Goal: Find specific fact: Find contact information

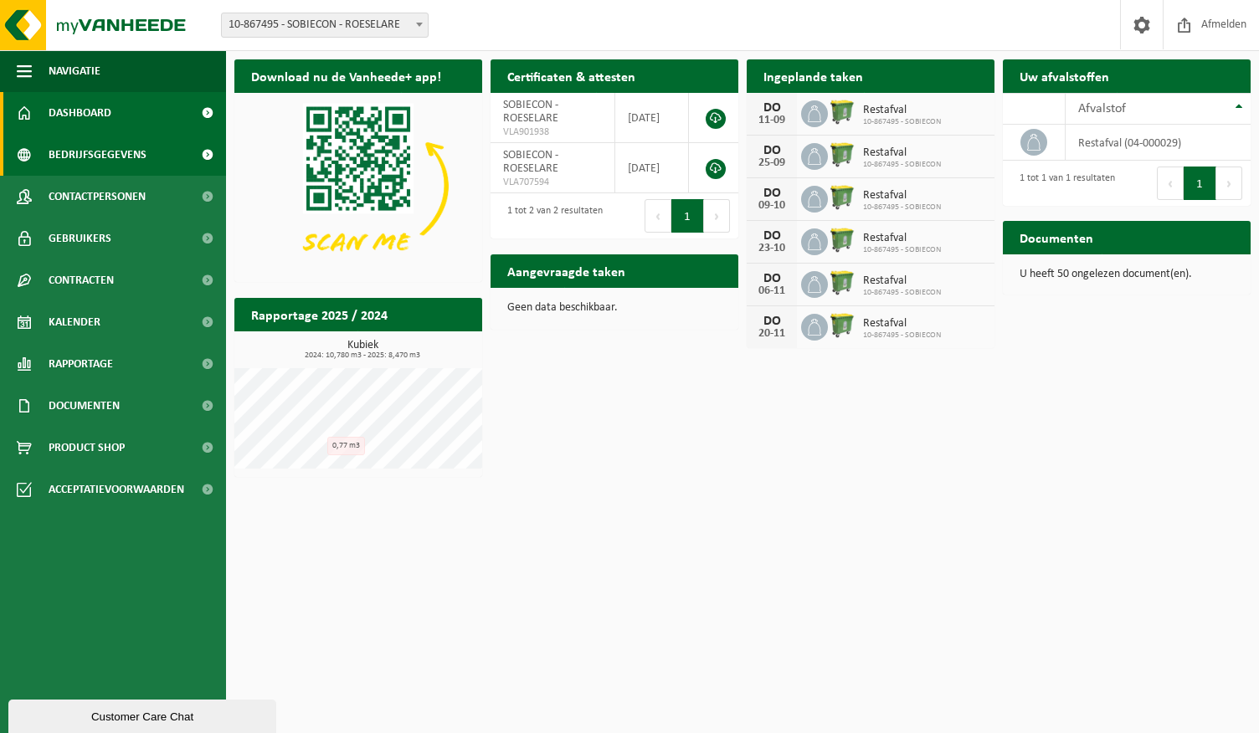
click at [112, 151] on span "Bedrijfsgegevens" at bounding box center [98, 155] width 98 height 42
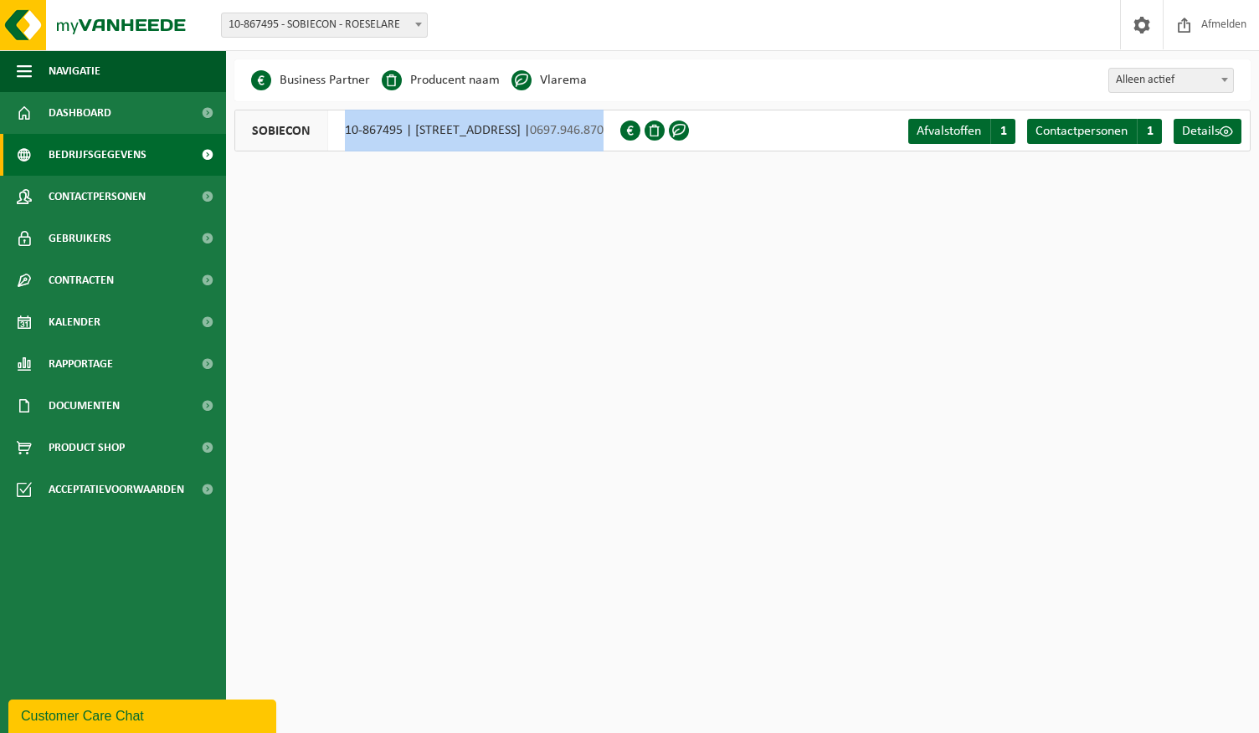
drag, startPoint x: 338, startPoint y: 126, endPoint x: 723, endPoint y: 139, distance: 385.2
click at [620, 139] on div "SOBIECON 10-867495 | [STREET_ADDRESS] | 0697.946.870" at bounding box center [427, 131] width 386 height 42
copy div "10-867495 | [STREET_ADDRESS] | 0697.946.870"
